Goal: Task Accomplishment & Management: Use online tool/utility

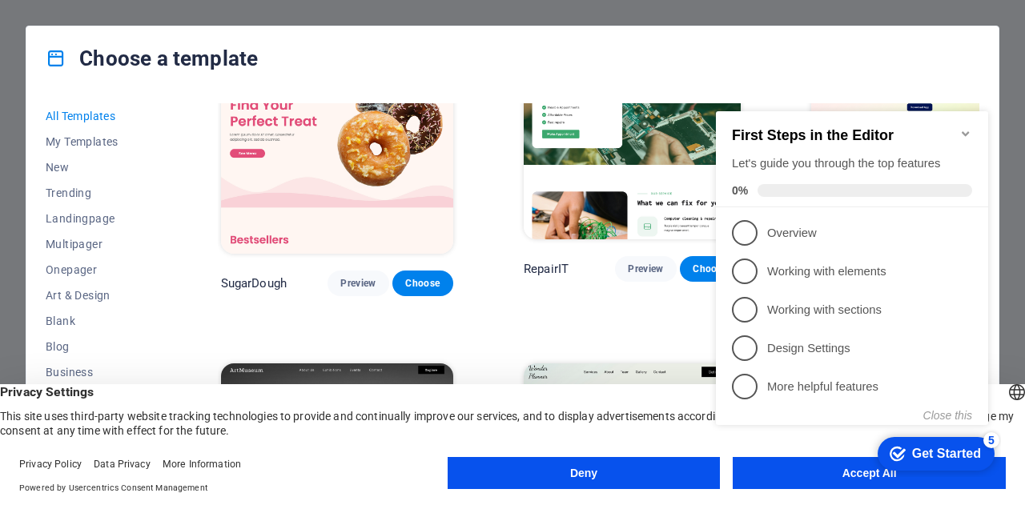
scroll to position [160, 0]
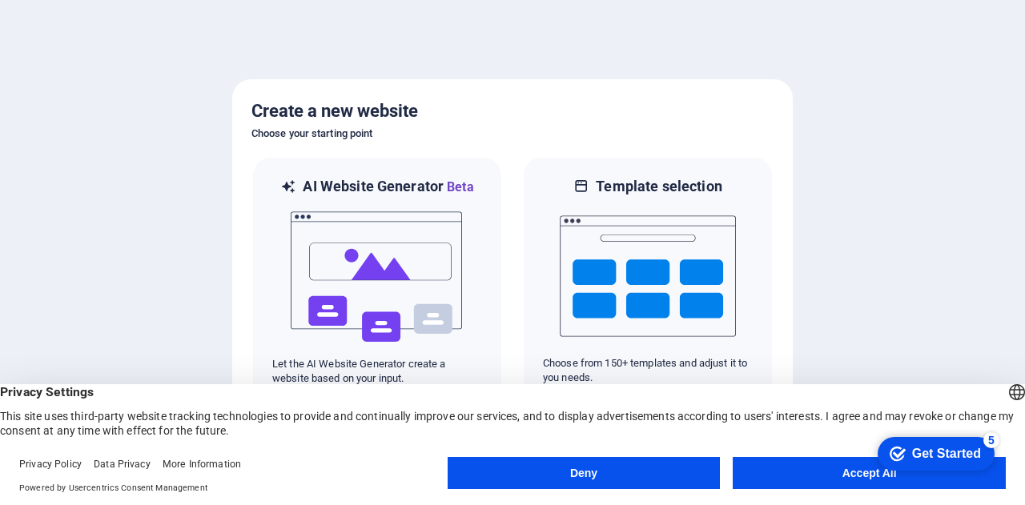
click at [856, 463] on button "Accept All" at bounding box center [869, 473] width 273 height 32
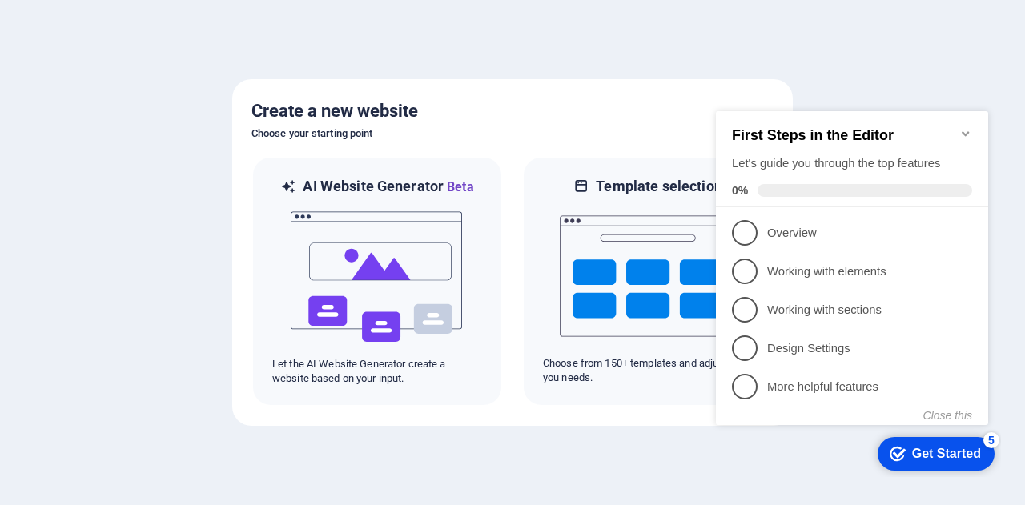
click at [922, 447] on div "Get Started" at bounding box center [946, 454] width 69 height 14
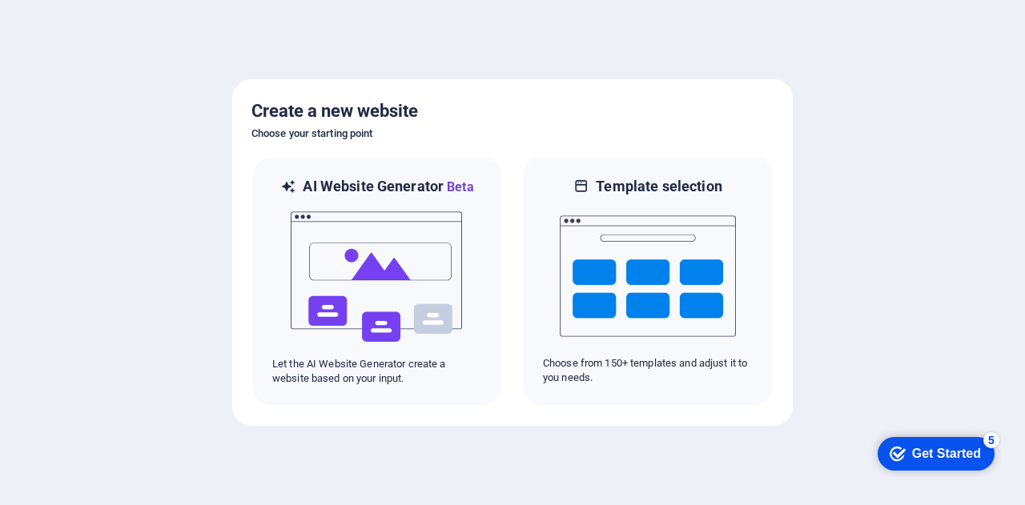
click at [939, 452] on div "Get Started" at bounding box center [946, 454] width 69 height 14
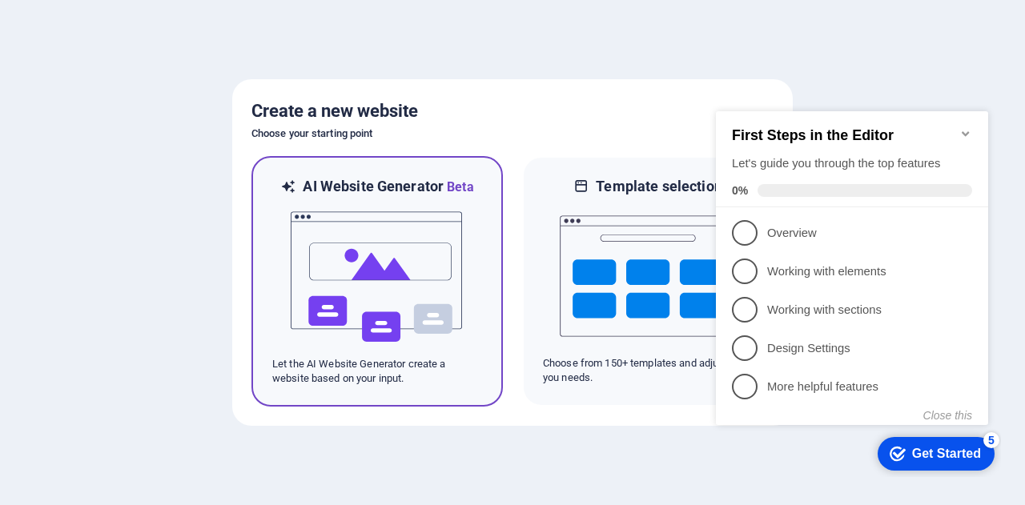
click at [432, 247] on img at bounding box center [377, 277] width 176 height 160
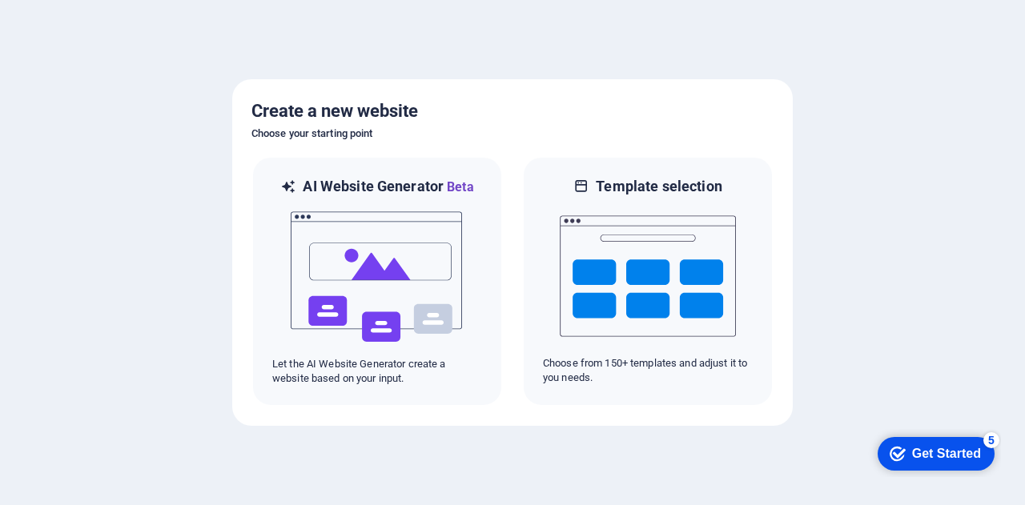
click at [914, 448] on div "Get Started" at bounding box center [946, 454] width 69 height 14
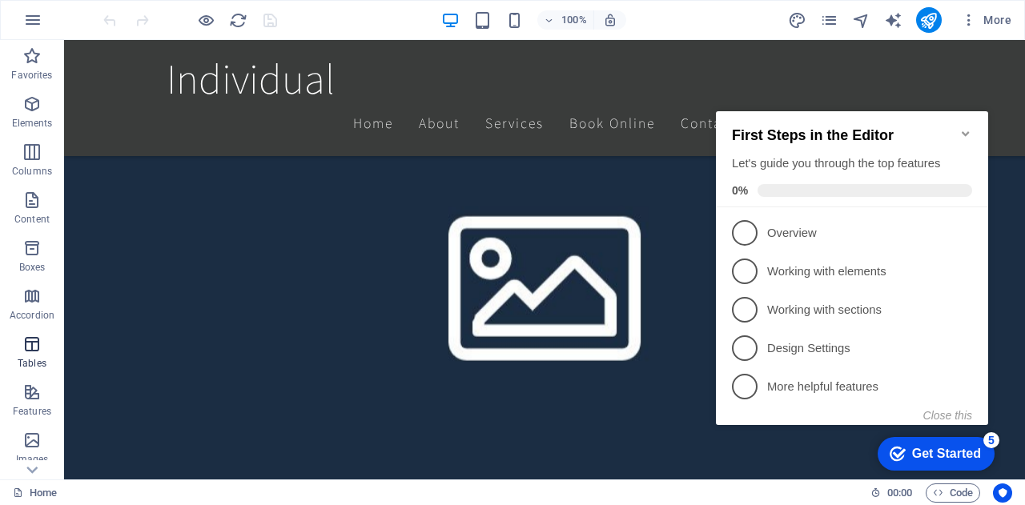
scroll to position [160, 0]
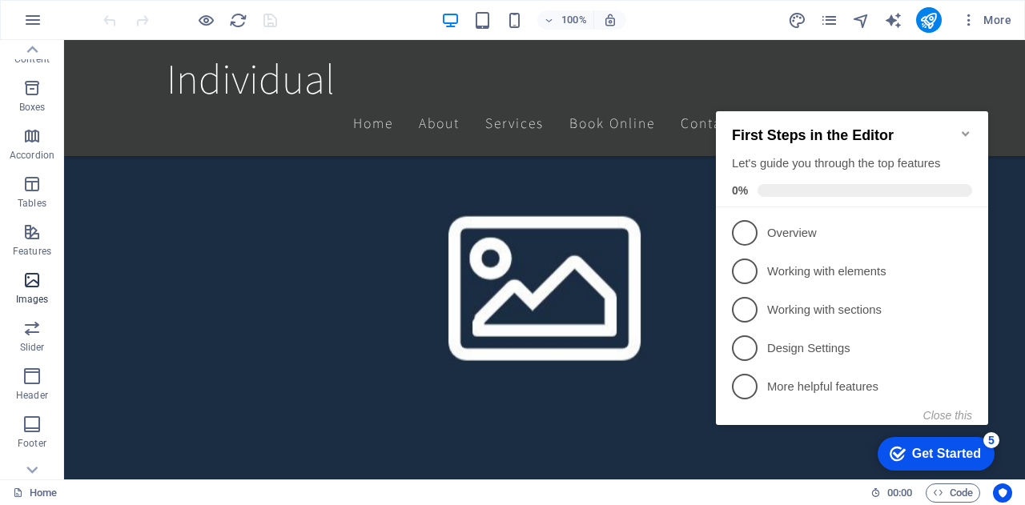
click at [27, 291] on span "Images" at bounding box center [32, 290] width 64 height 38
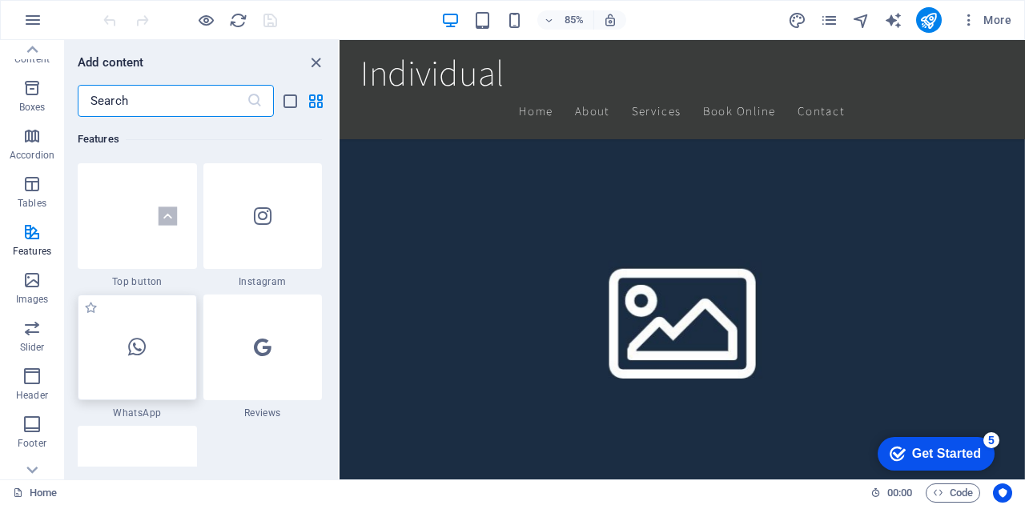
scroll to position [7746, 0]
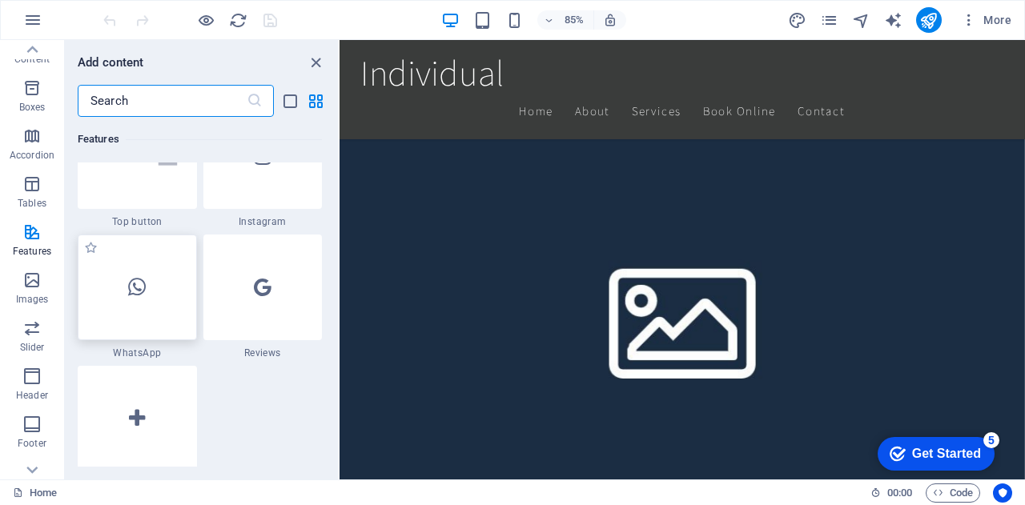
click at [131, 282] on icon at bounding box center [137, 287] width 18 height 21
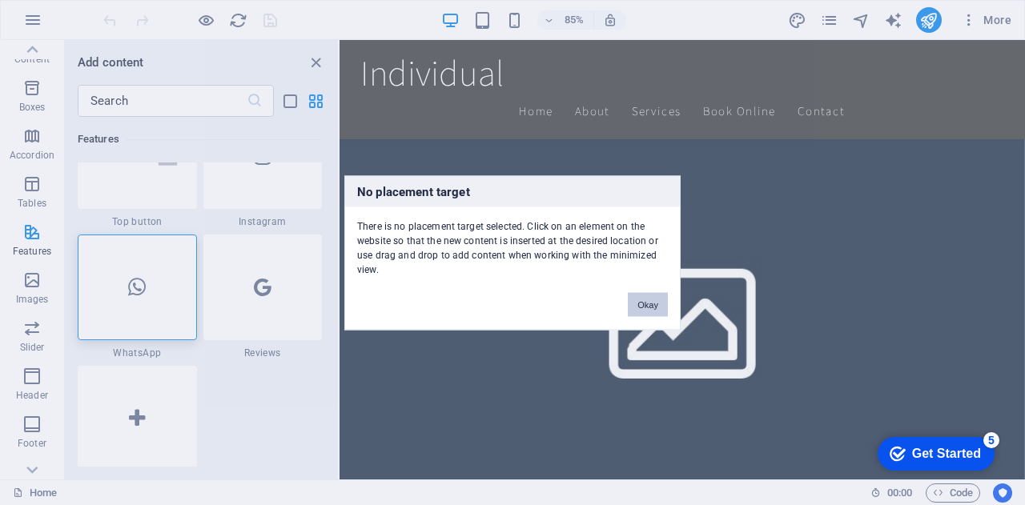
click at [657, 307] on button "Okay" at bounding box center [648, 304] width 40 height 24
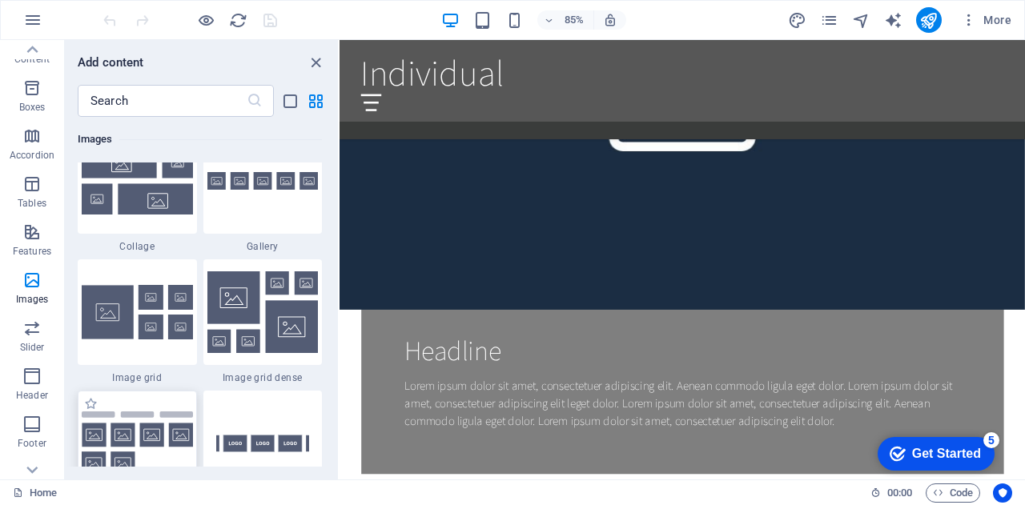
scroll to position [8386, 0]
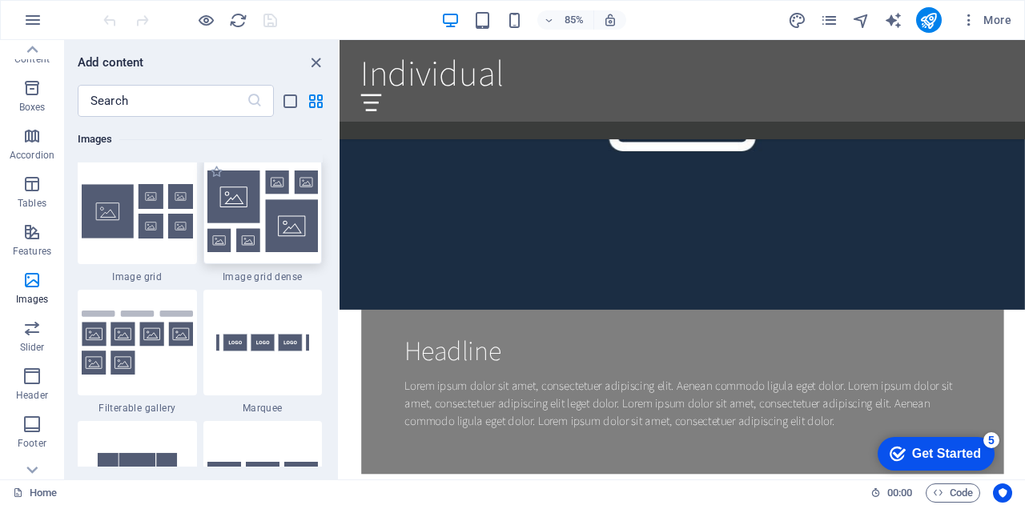
click at [253, 227] on img at bounding box center [262, 212] width 111 height 82
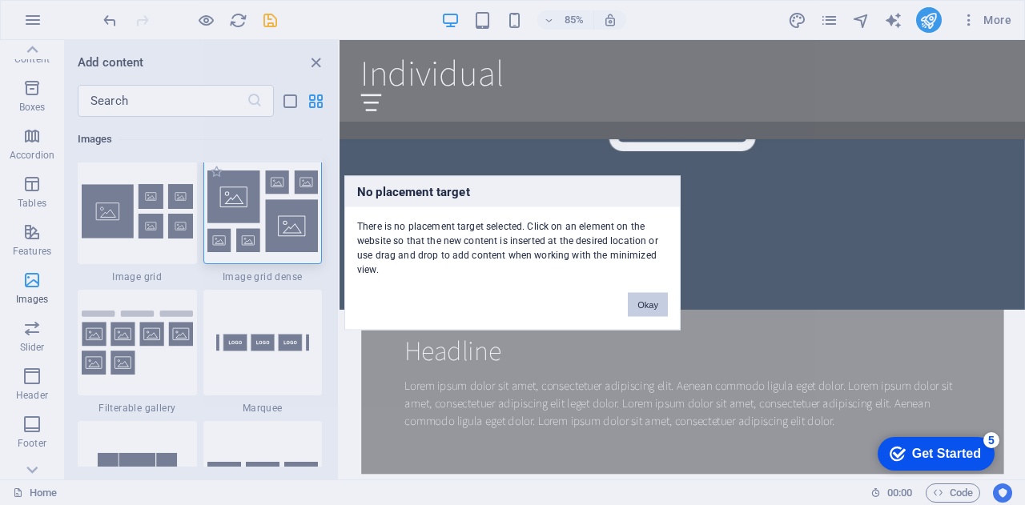
click at [248, 203] on div "No placement target There is no placement target selected. Click on an element …" at bounding box center [512, 252] width 1025 height 505
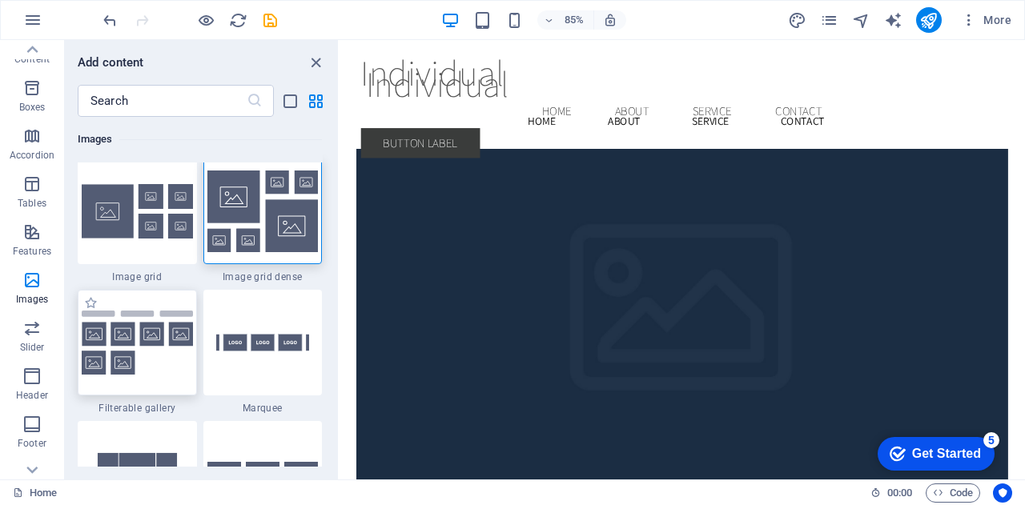
scroll to position [2963, 0]
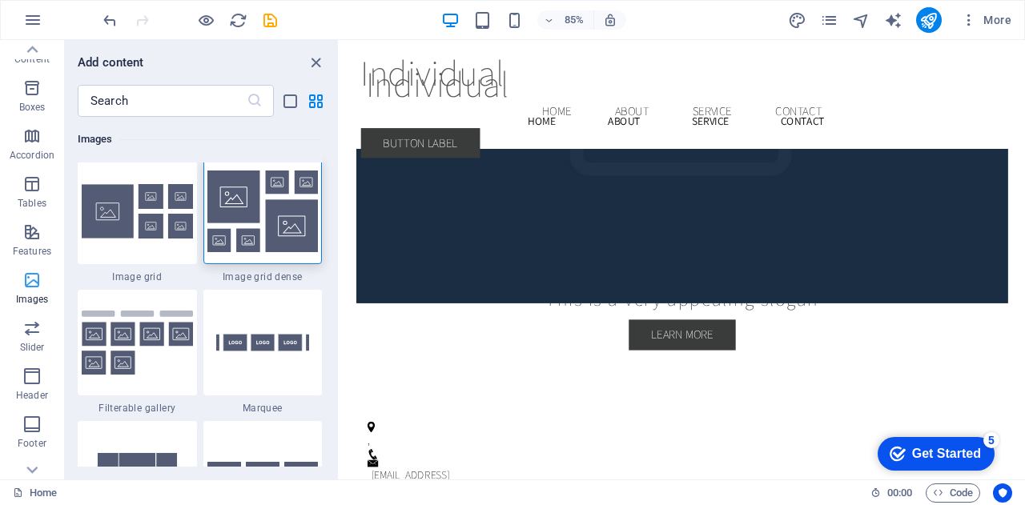
click at [30, 287] on icon "button" at bounding box center [31, 280] width 19 height 19
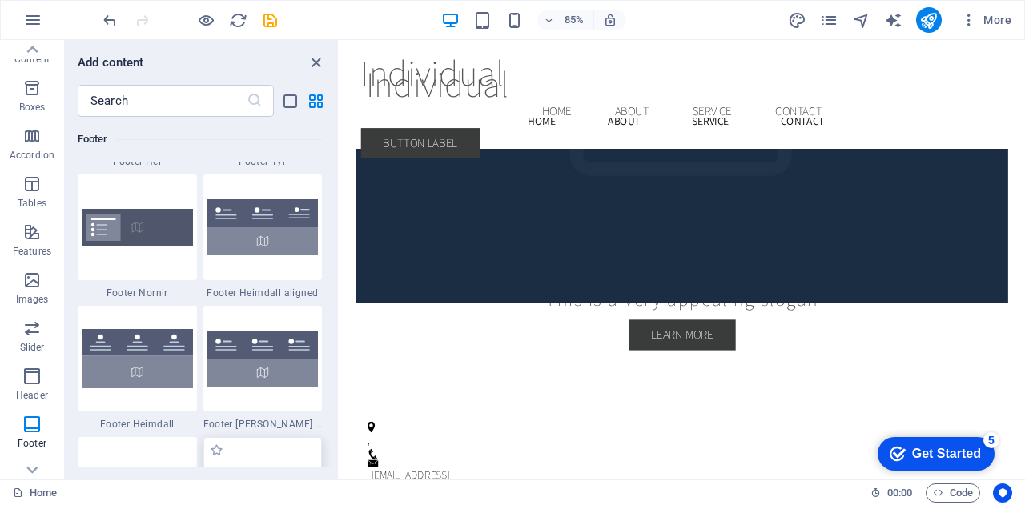
scroll to position [10949, 0]
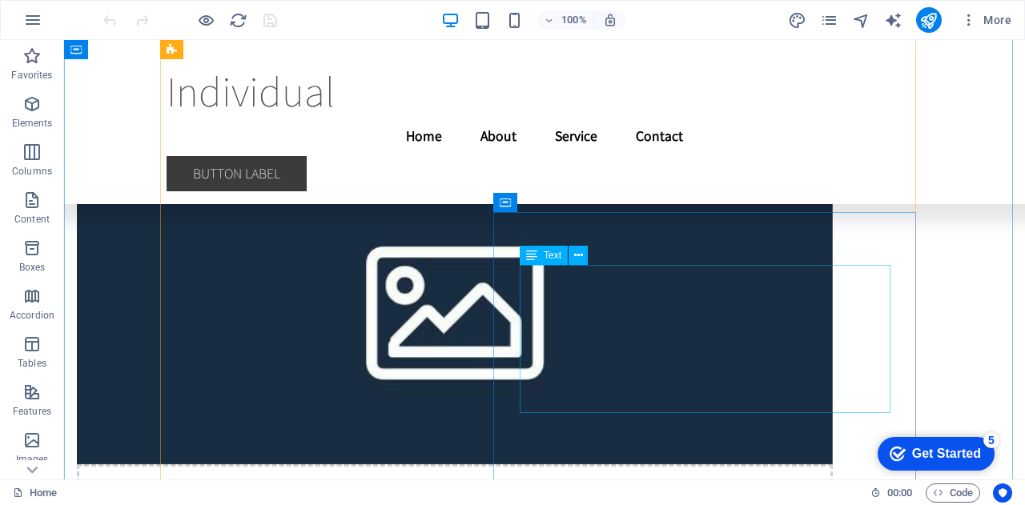
scroll to position [6986, 0]
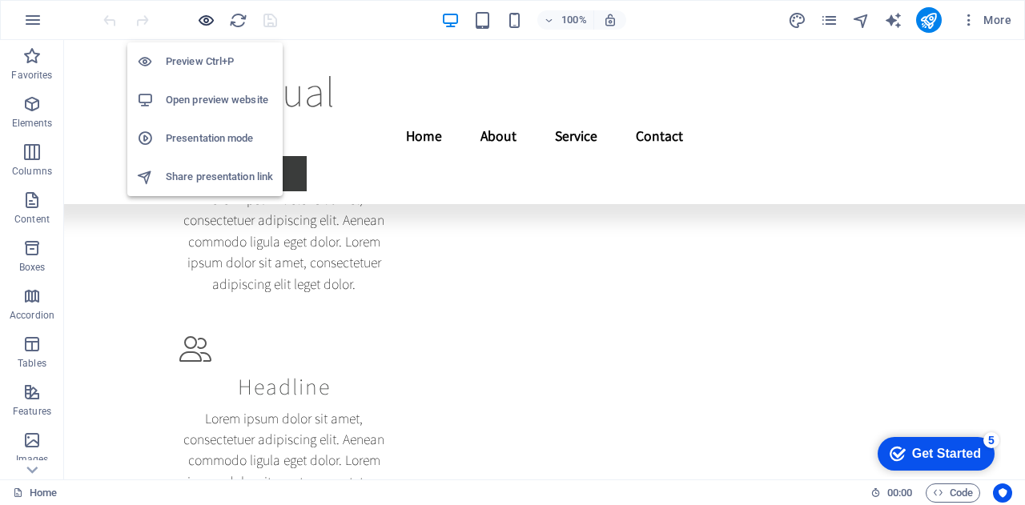
click at [200, 18] on icon "button" at bounding box center [206, 20] width 18 height 18
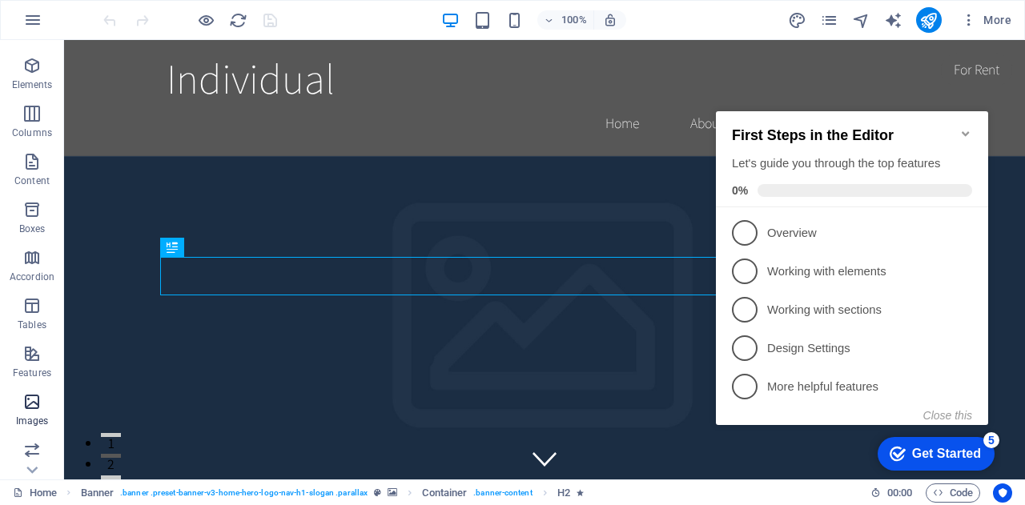
scroll to position [53, 0]
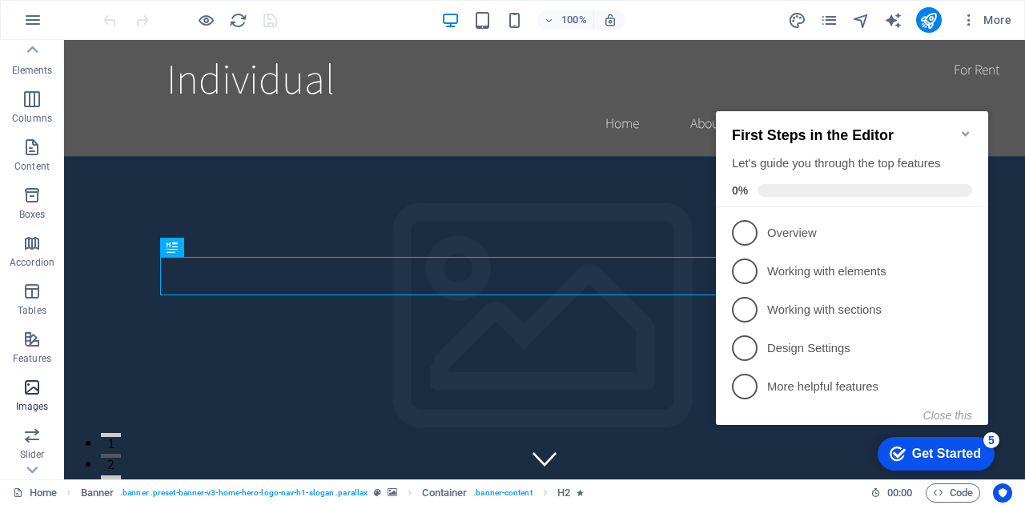
click at [33, 386] on icon "button" at bounding box center [31, 387] width 19 height 19
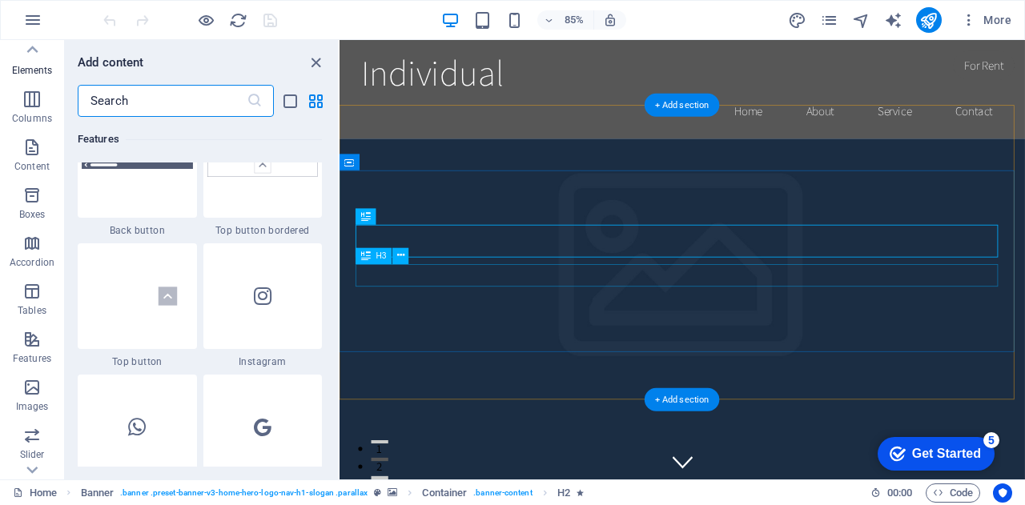
scroll to position [8120, 0]
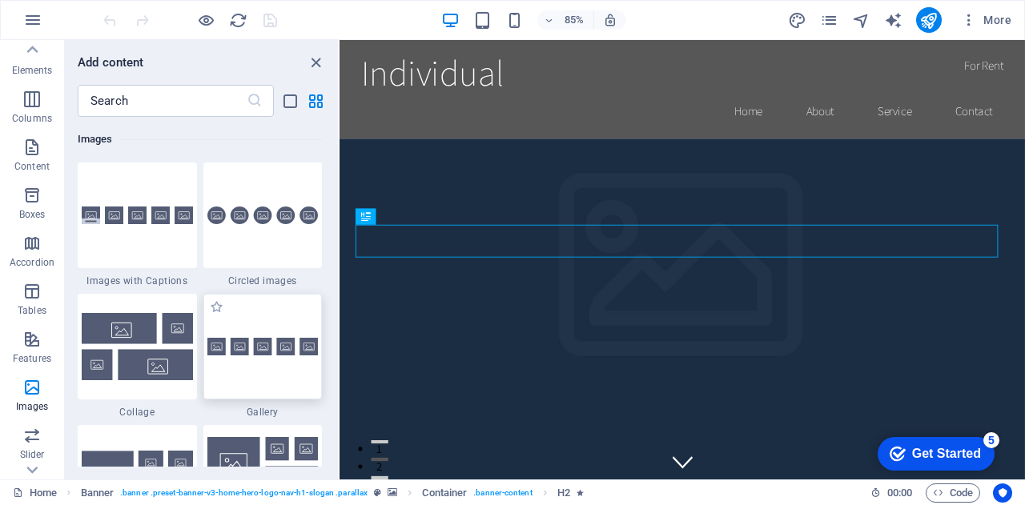
click at [215, 350] on img at bounding box center [262, 347] width 111 height 18
click at [340, 350] on div "Drag here to replace the existing content. Press “Ctrl” if you want to create a…" at bounding box center [682, 260] width 685 height 440
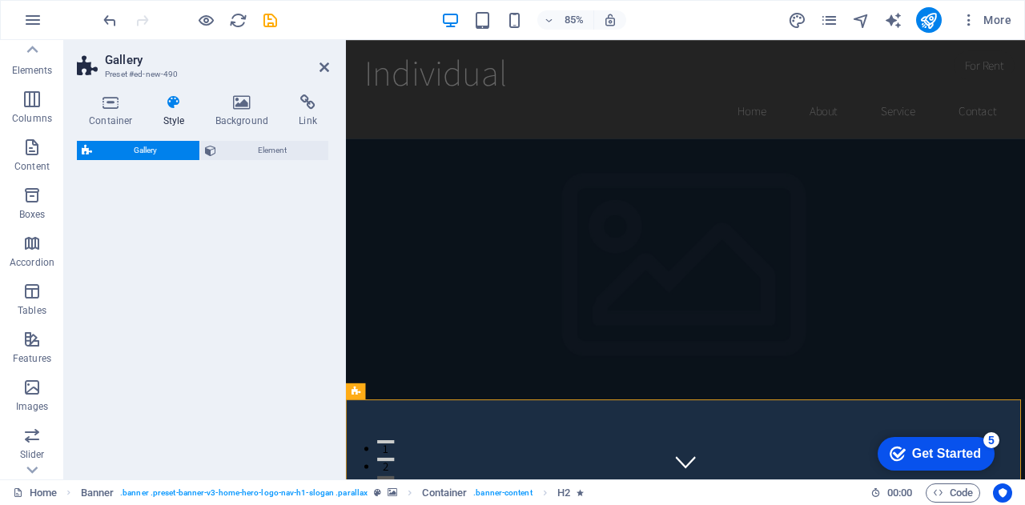
select select "rem"
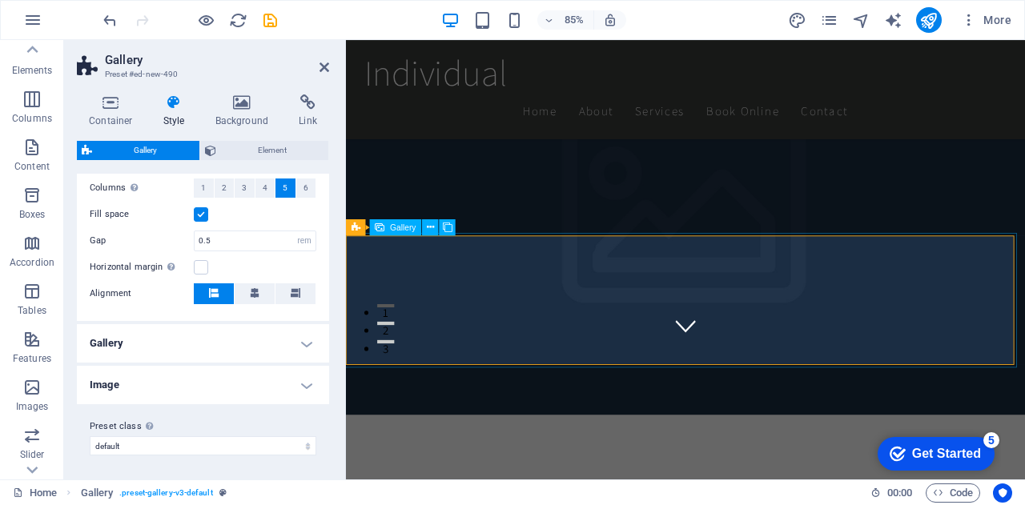
scroll to position [213, 0]
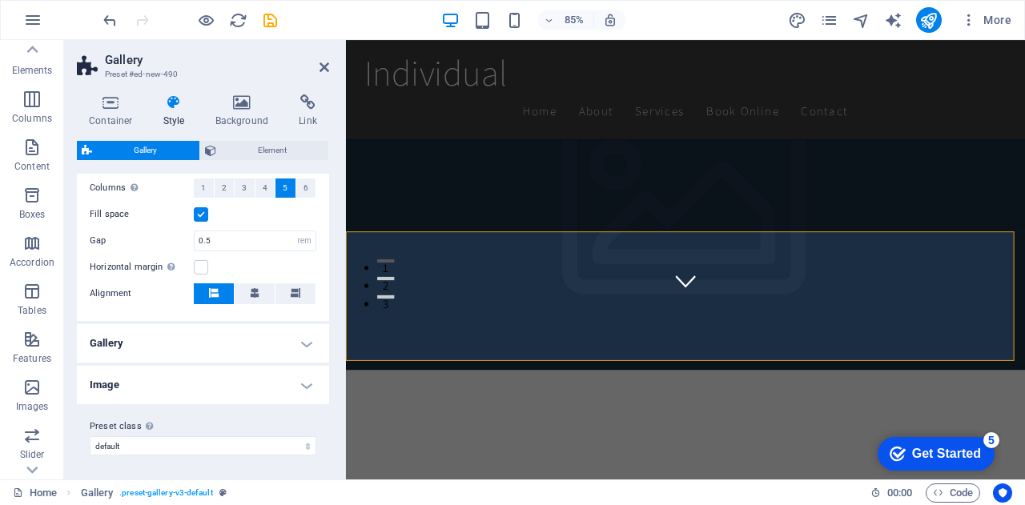
click at [955, 454] on div "Get Started" at bounding box center [946, 454] width 69 height 14
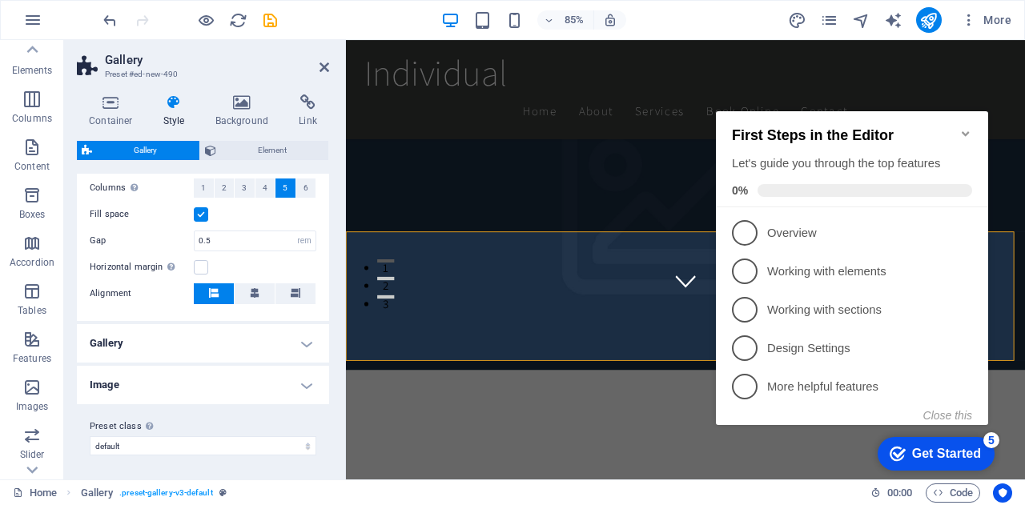
click at [622, 217] on figure at bounding box center [745, 169] width 799 height 517
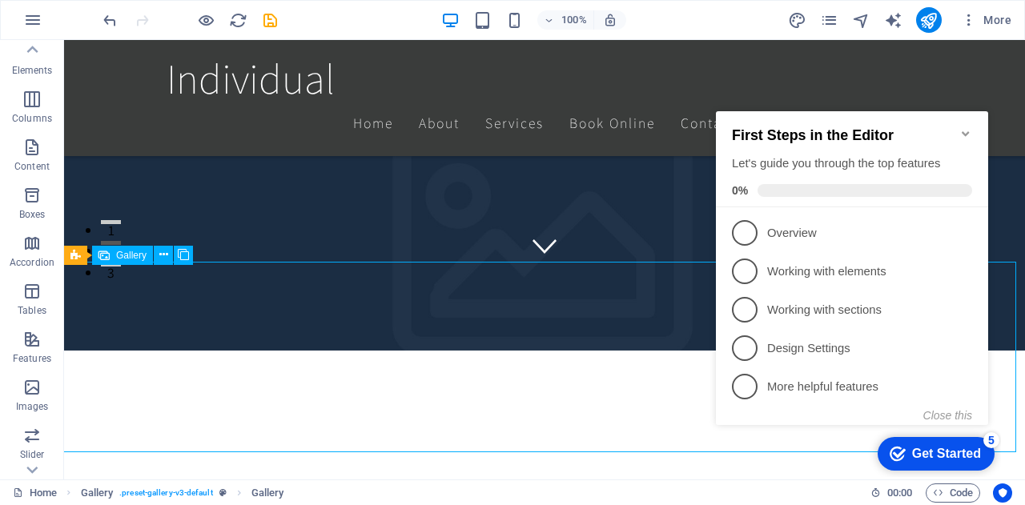
select select "4"
select select "px"
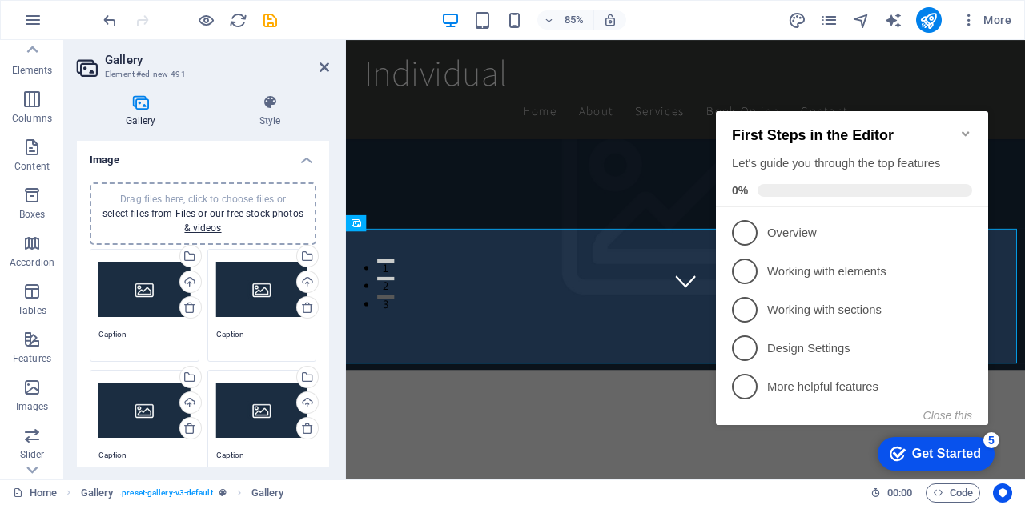
click at [964, 131] on icon "Minimize checklist" at bounding box center [965, 133] width 13 height 13
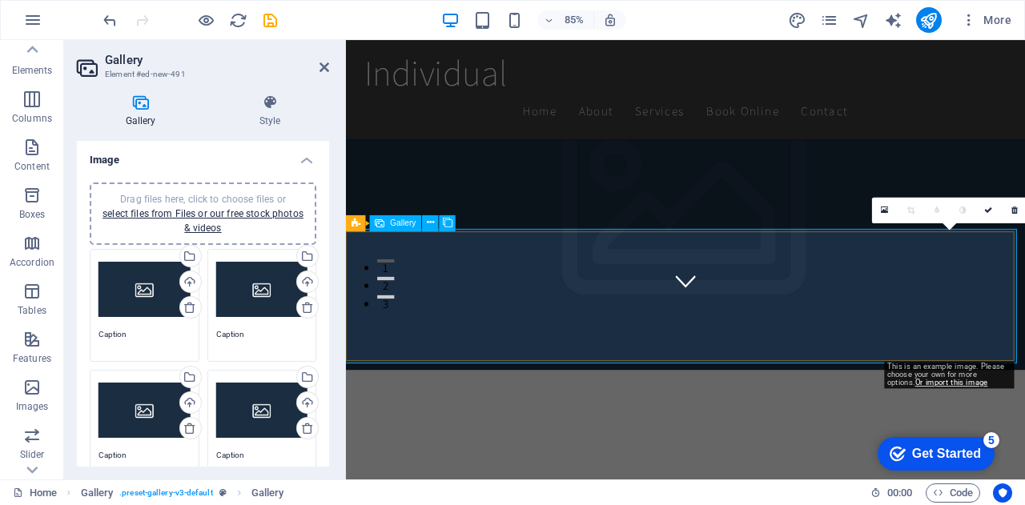
drag, startPoint x: 1063, startPoint y: 329, endPoint x: 1014, endPoint y: 329, distance: 49.6
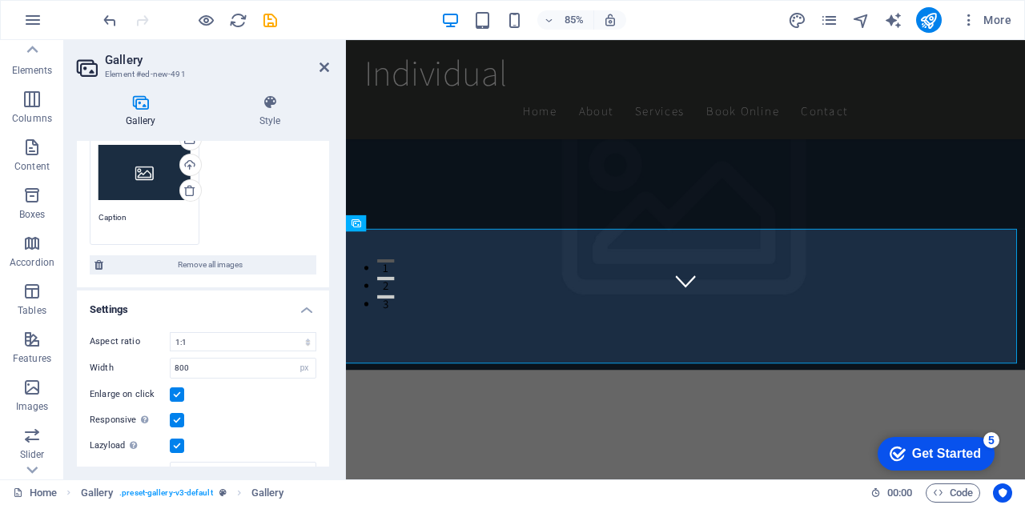
click at [141, 113] on h4 "Gallery" at bounding box center [144, 111] width 134 height 34
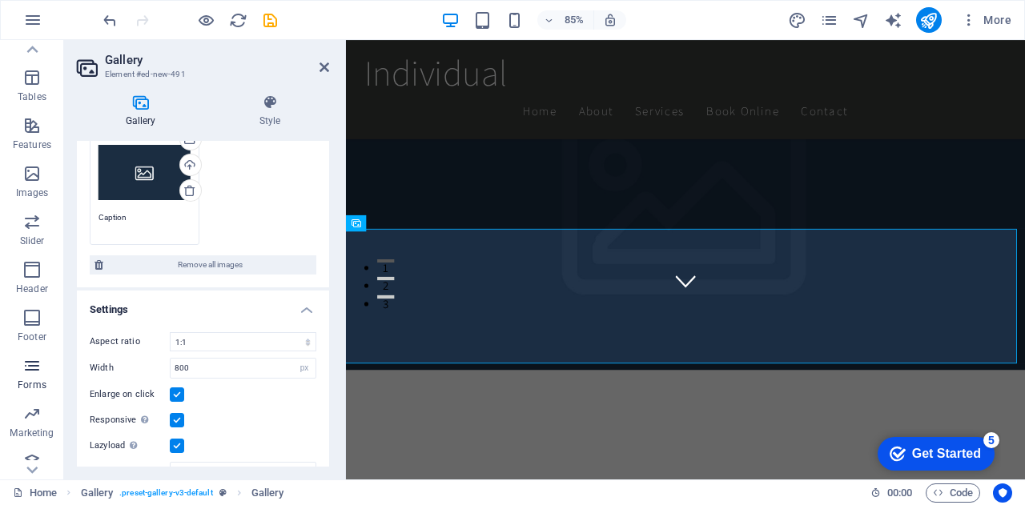
scroll to position [280, 0]
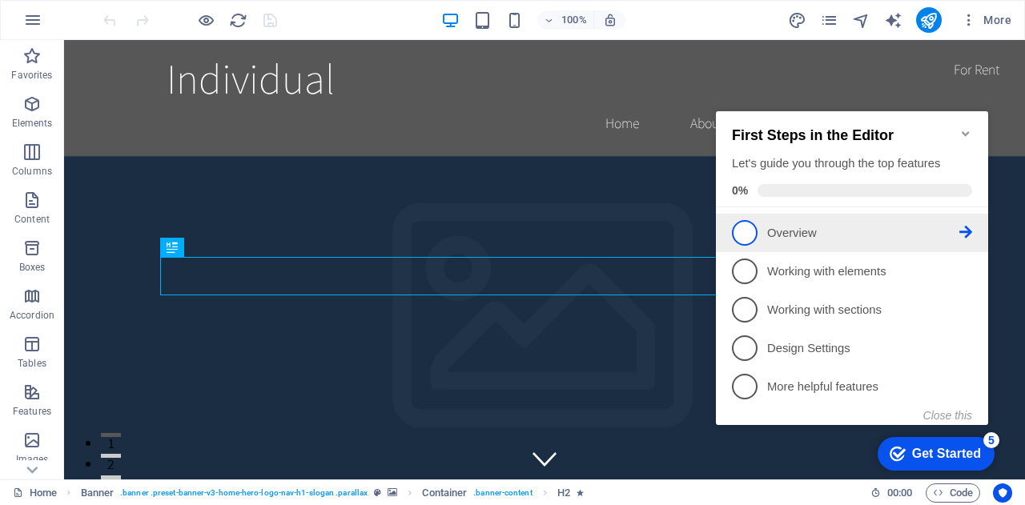
click at [746, 231] on span "1" at bounding box center [745, 233] width 26 height 26
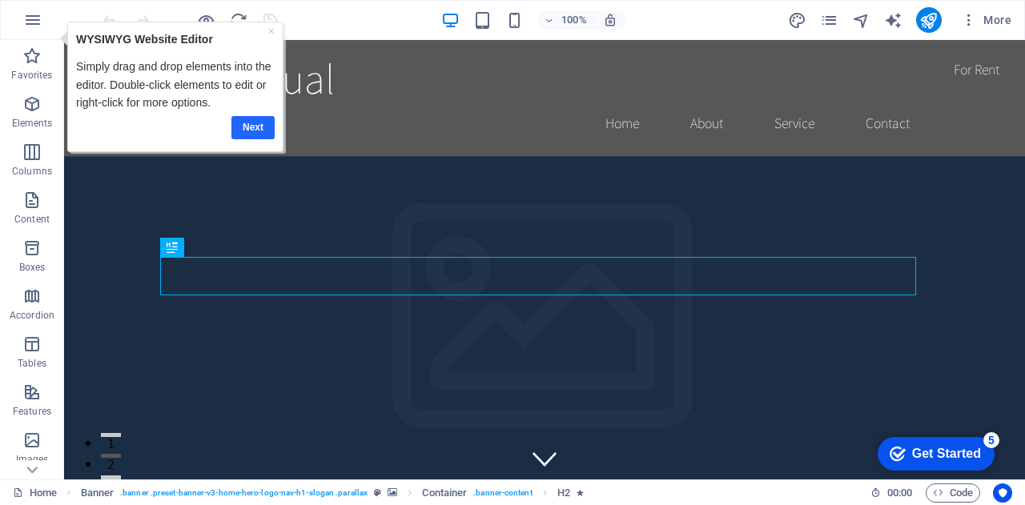
click at [267, 133] on link "Next" at bounding box center [252, 126] width 43 height 23
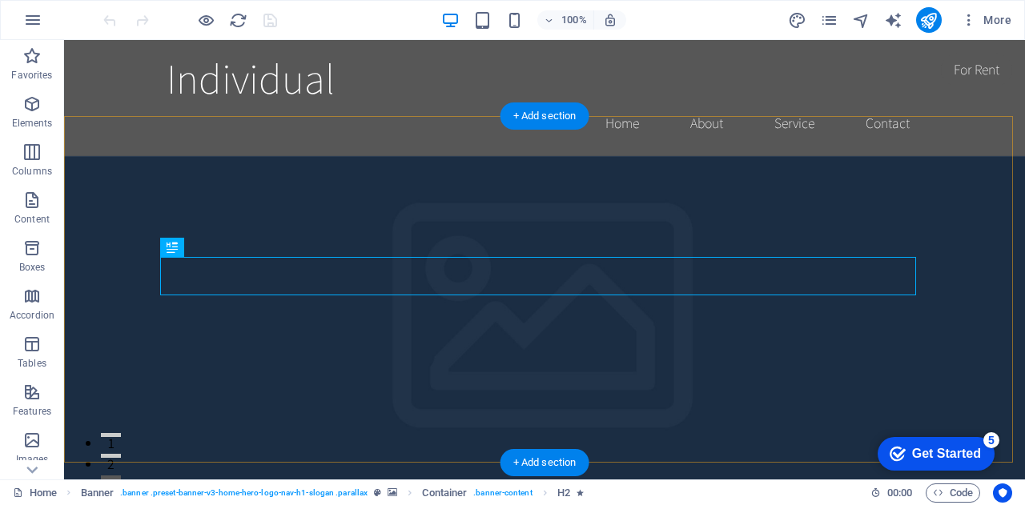
click at [567, 124] on div "+ Add section" at bounding box center [544, 115] width 89 height 27
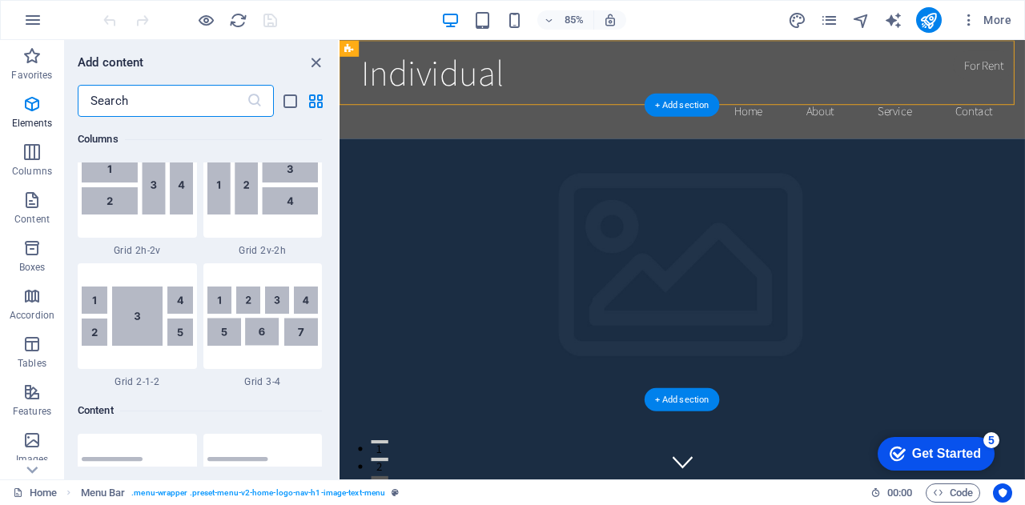
scroll to position [2802, 0]
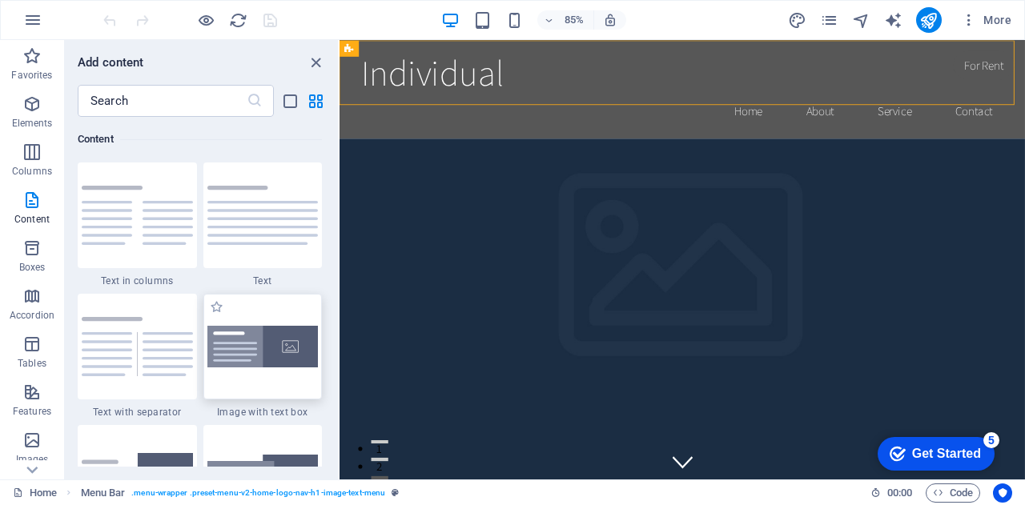
drag, startPoint x: 257, startPoint y: 351, endPoint x: 42, endPoint y: 334, distance: 216.1
click at [257, 351] on img at bounding box center [262, 347] width 111 height 42
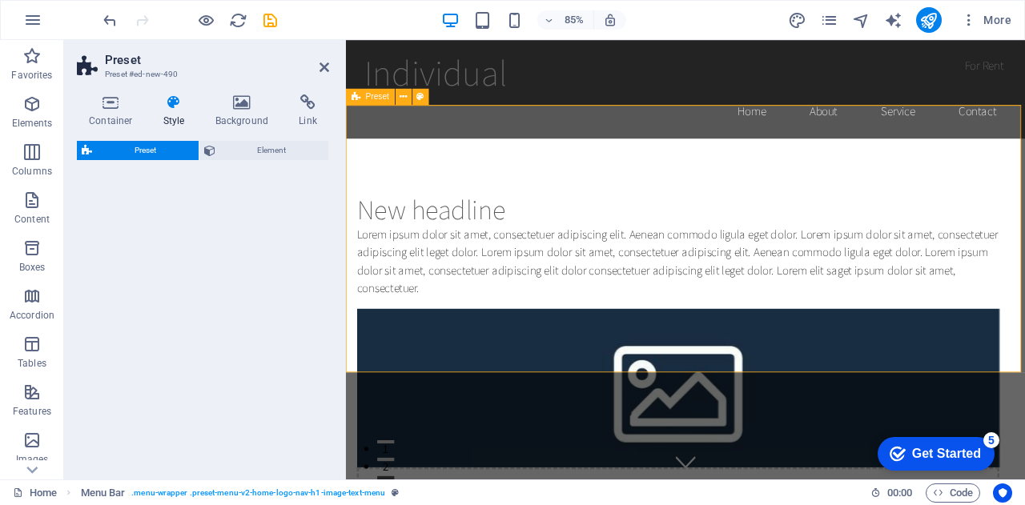
select select "rem"
select select "px"
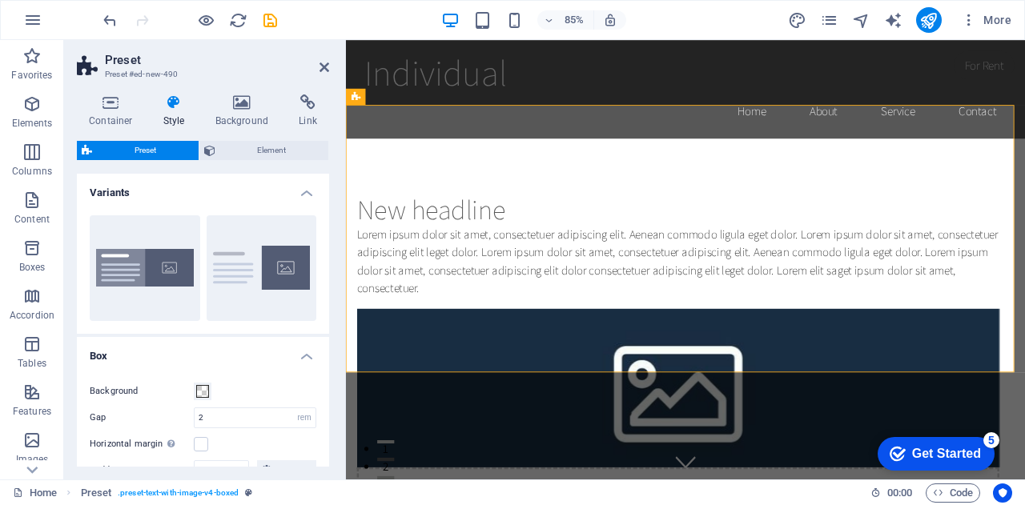
scroll to position [53, 0]
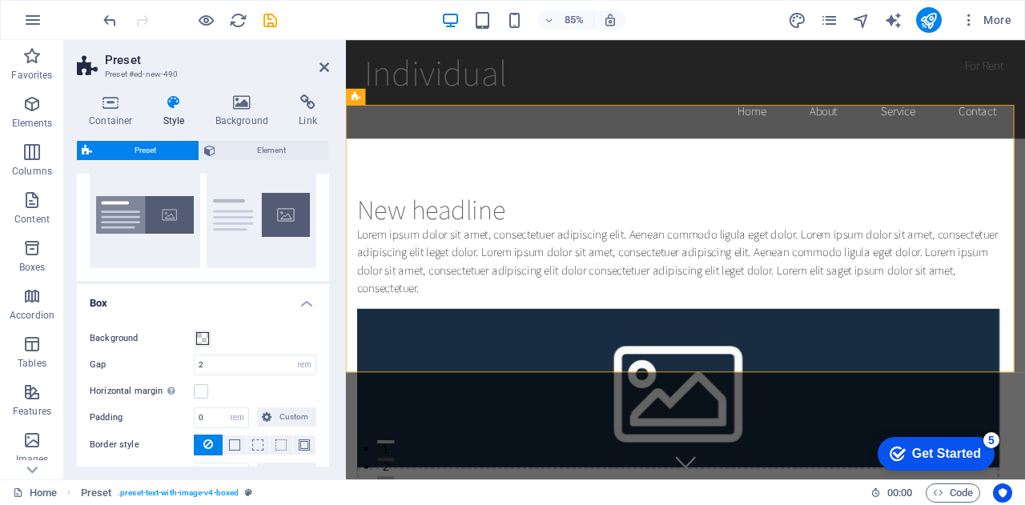
click at [926, 451] on div "Get Started" at bounding box center [946, 454] width 69 height 14
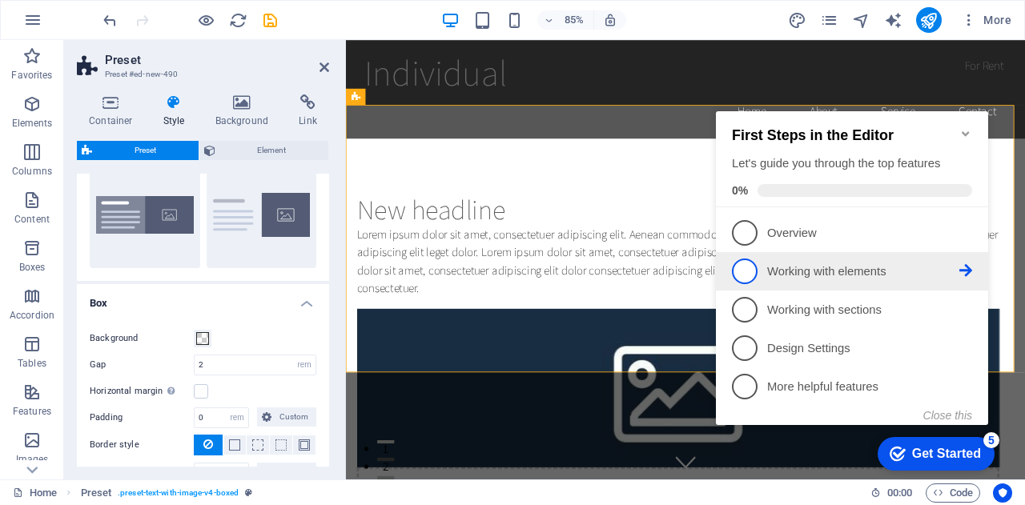
click at [750, 275] on span "2" at bounding box center [745, 272] width 26 height 26
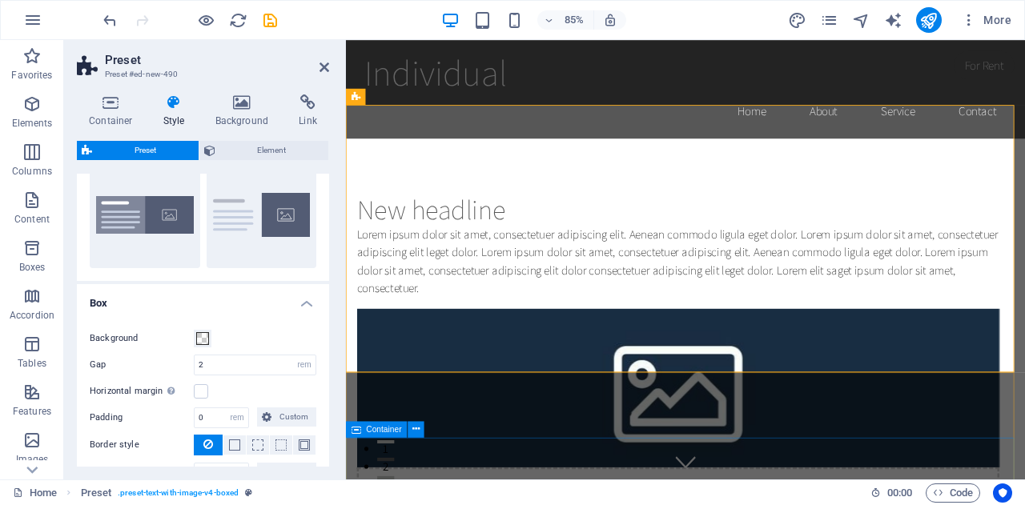
scroll to position [0, 0]
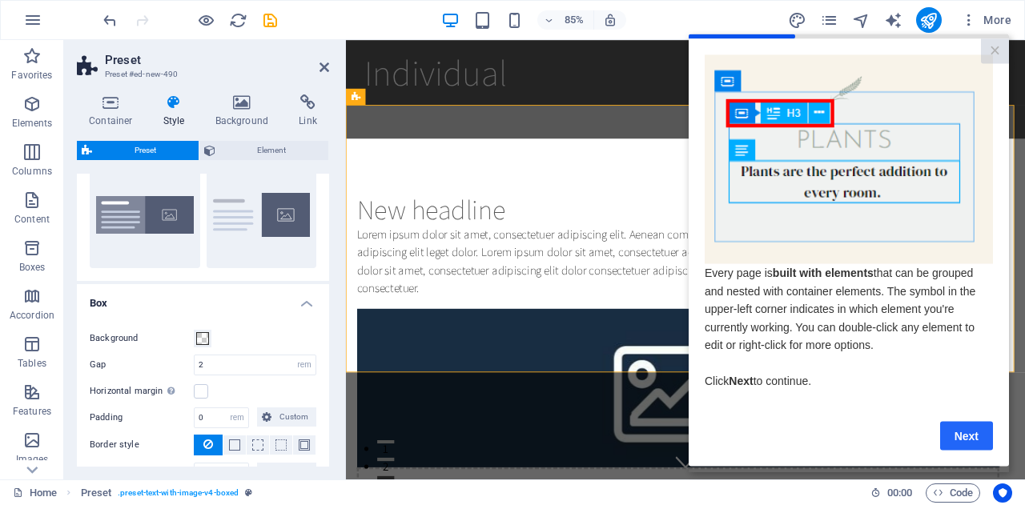
click at [961, 437] on link "Next" at bounding box center [966, 435] width 53 height 29
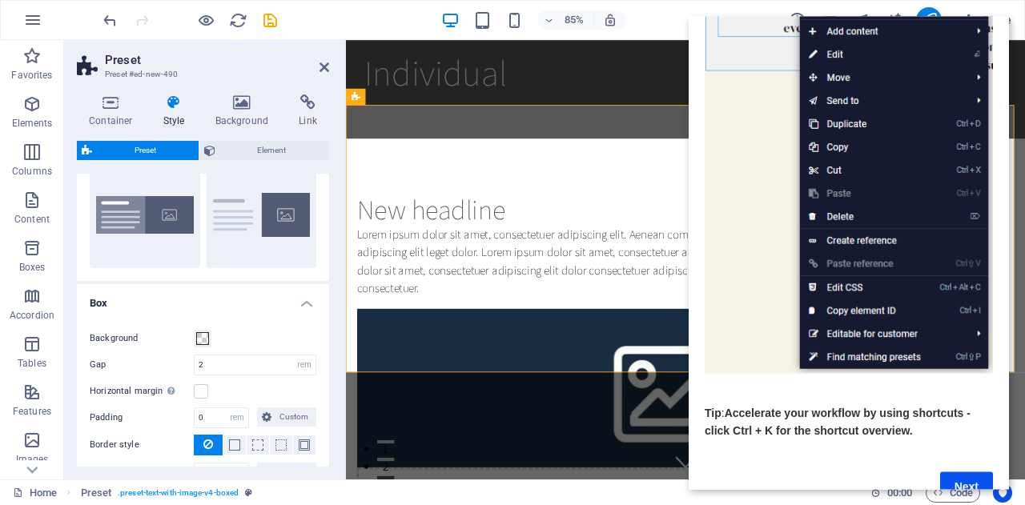
scroll to position [221, 0]
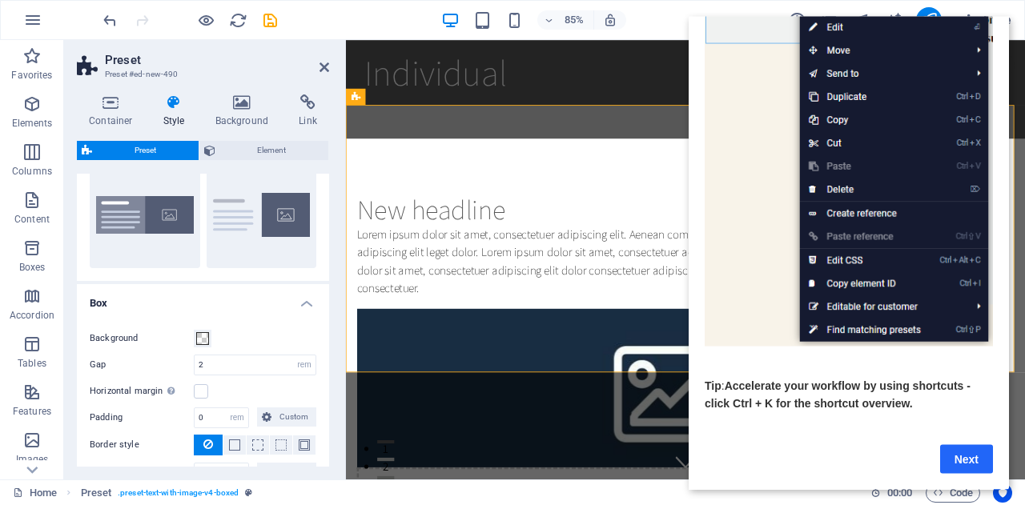
click at [966, 446] on link "Next" at bounding box center [966, 458] width 53 height 29
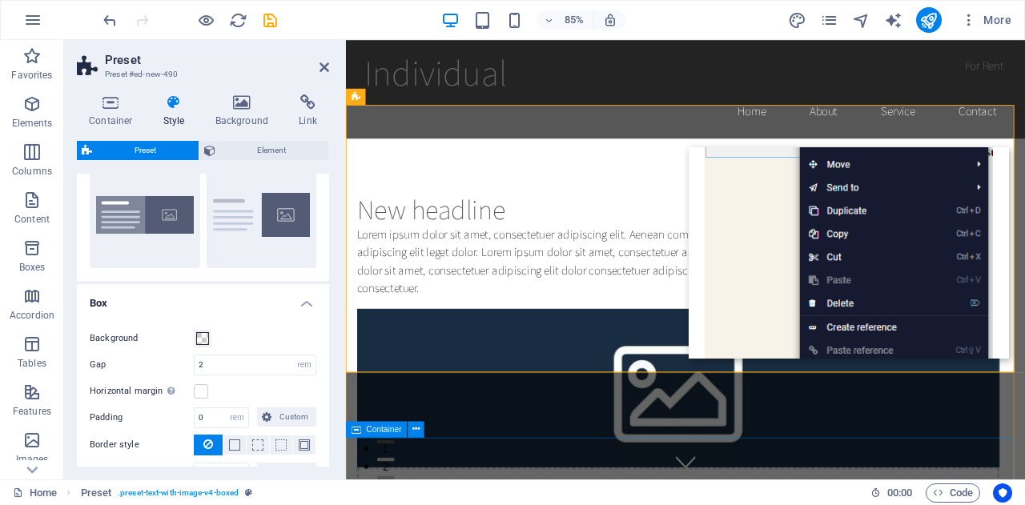
scroll to position [0, 0]
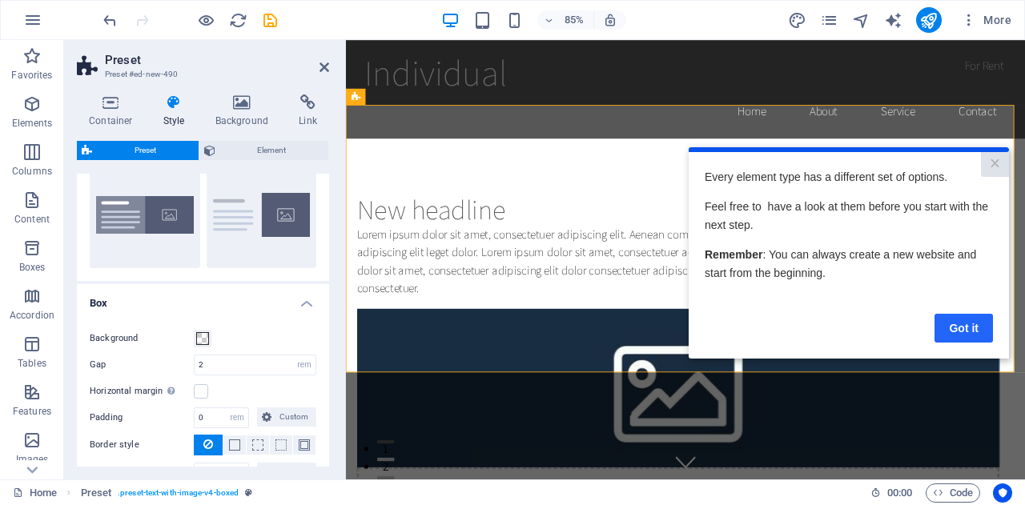
click at [958, 331] on link "Got it" at bounding box center [963, 327] width 58 height 29
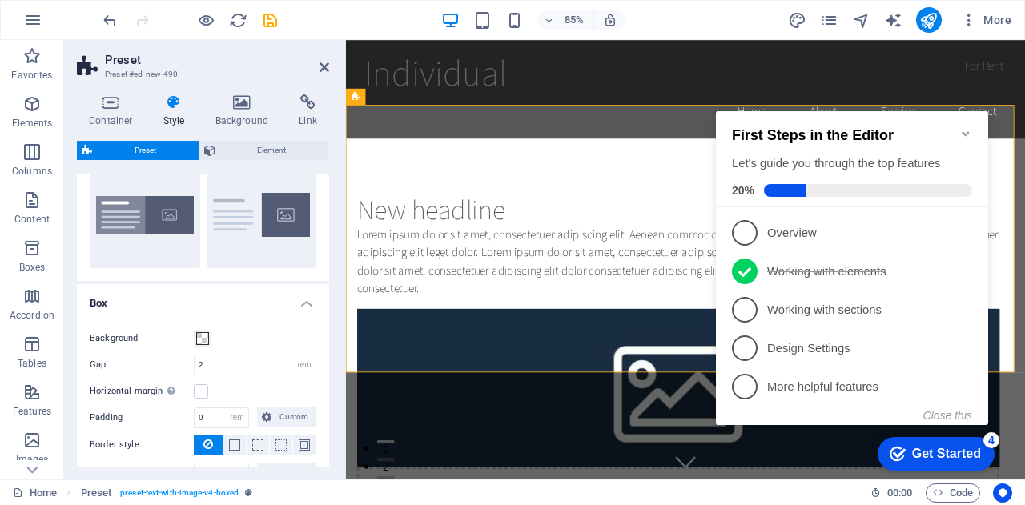
click at [742, 308] on span "3" at bounding box center [745, 310] width 26 height 26
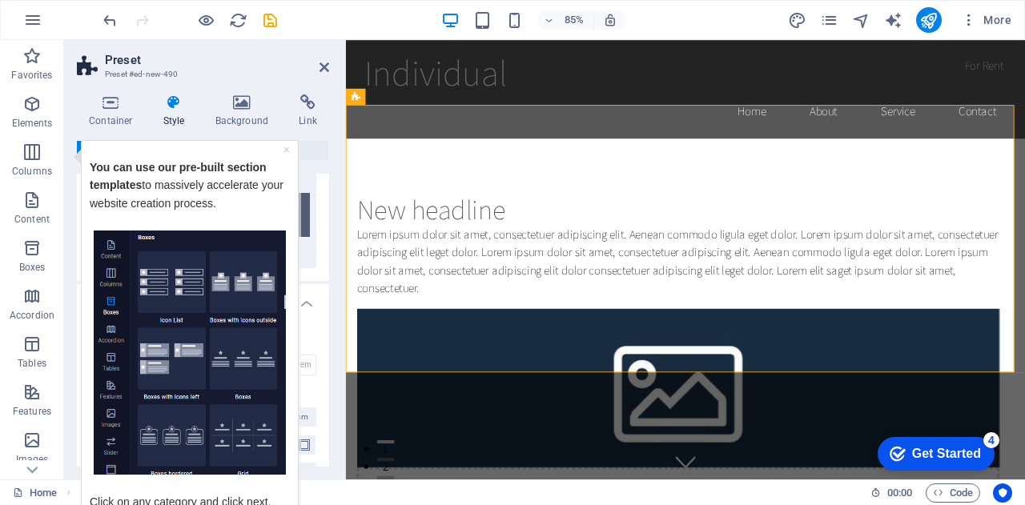
click at [930, 454] on div "Get Started" at bounding box center [946, 454] width 69 height 14
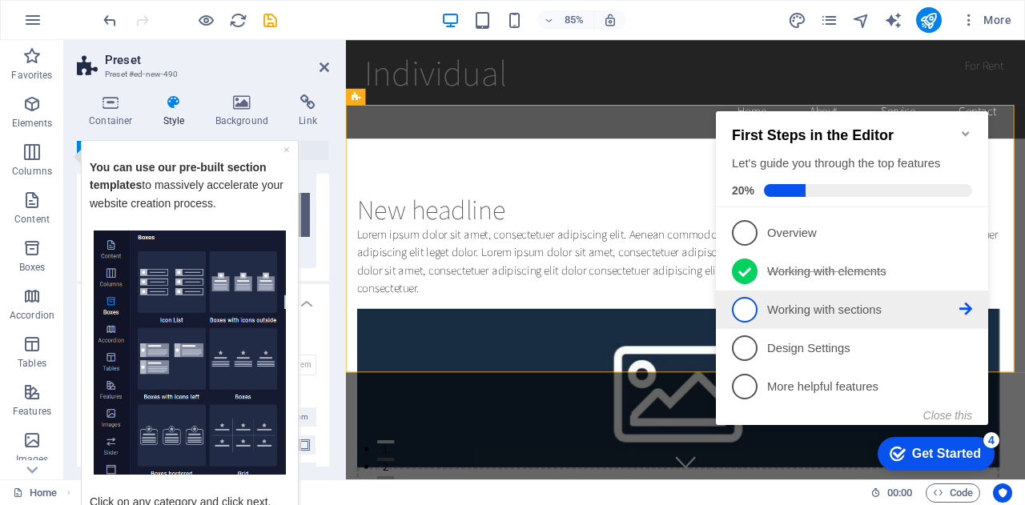
click at [963, 303] on icon at bounding box center [965, 309] width 13 height 13
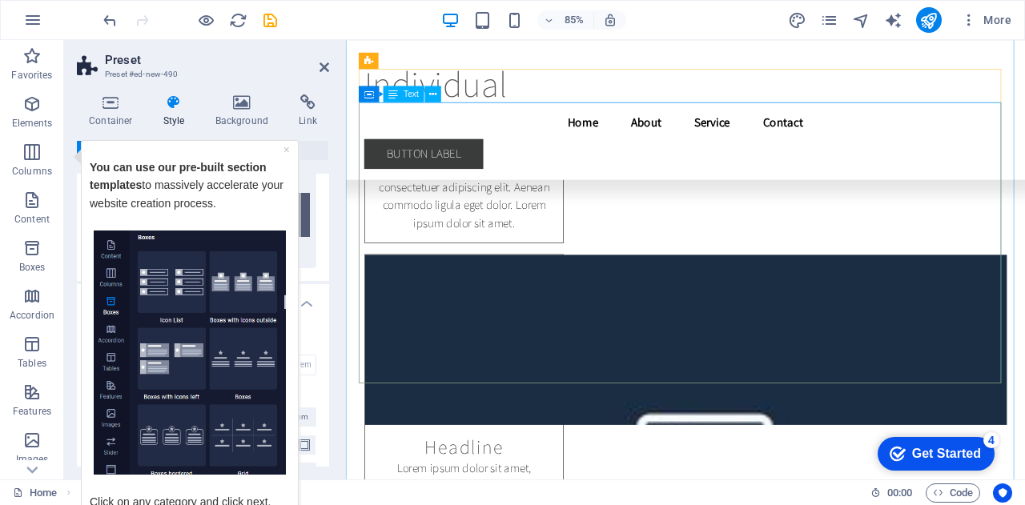
scroll to position [11250, 0]
